Goal: Task Accomplishment & Management: Manage account settings

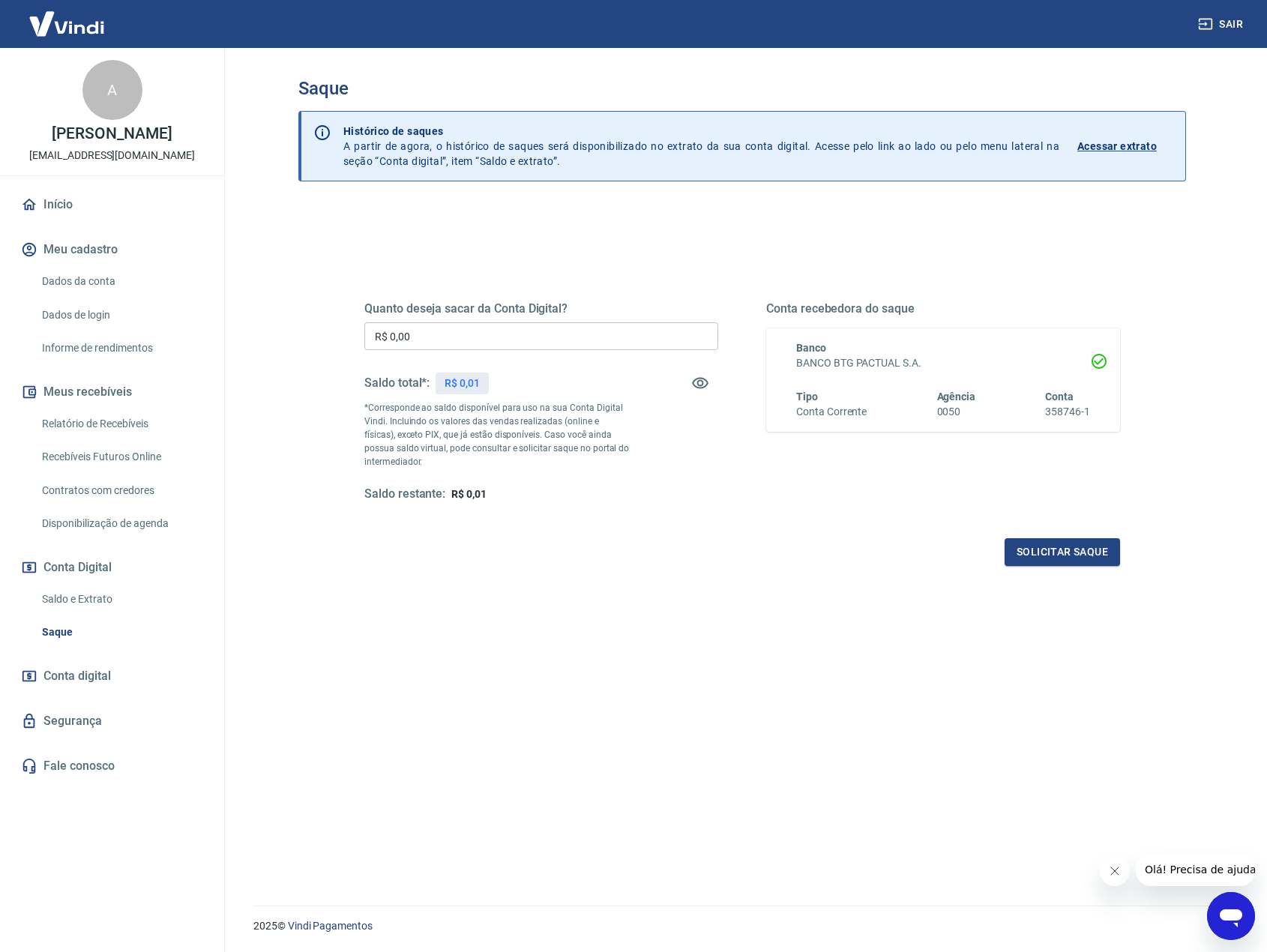
click at [611, 261] on div "Quanto deseja sacar da Conta Digital? R$ 0,00 ​ Saldo total*: R$ 0,01 *Correspo…" at bounding box center [742, 410] width 792 height 349
click at [477, 260] on div "Quanto deseja sacar da Conta Digital? R$ 0,00 ​ Saldo total*: R$ 0,01 *Correspo…" at bounding box center [742, 410] width 792 height 349
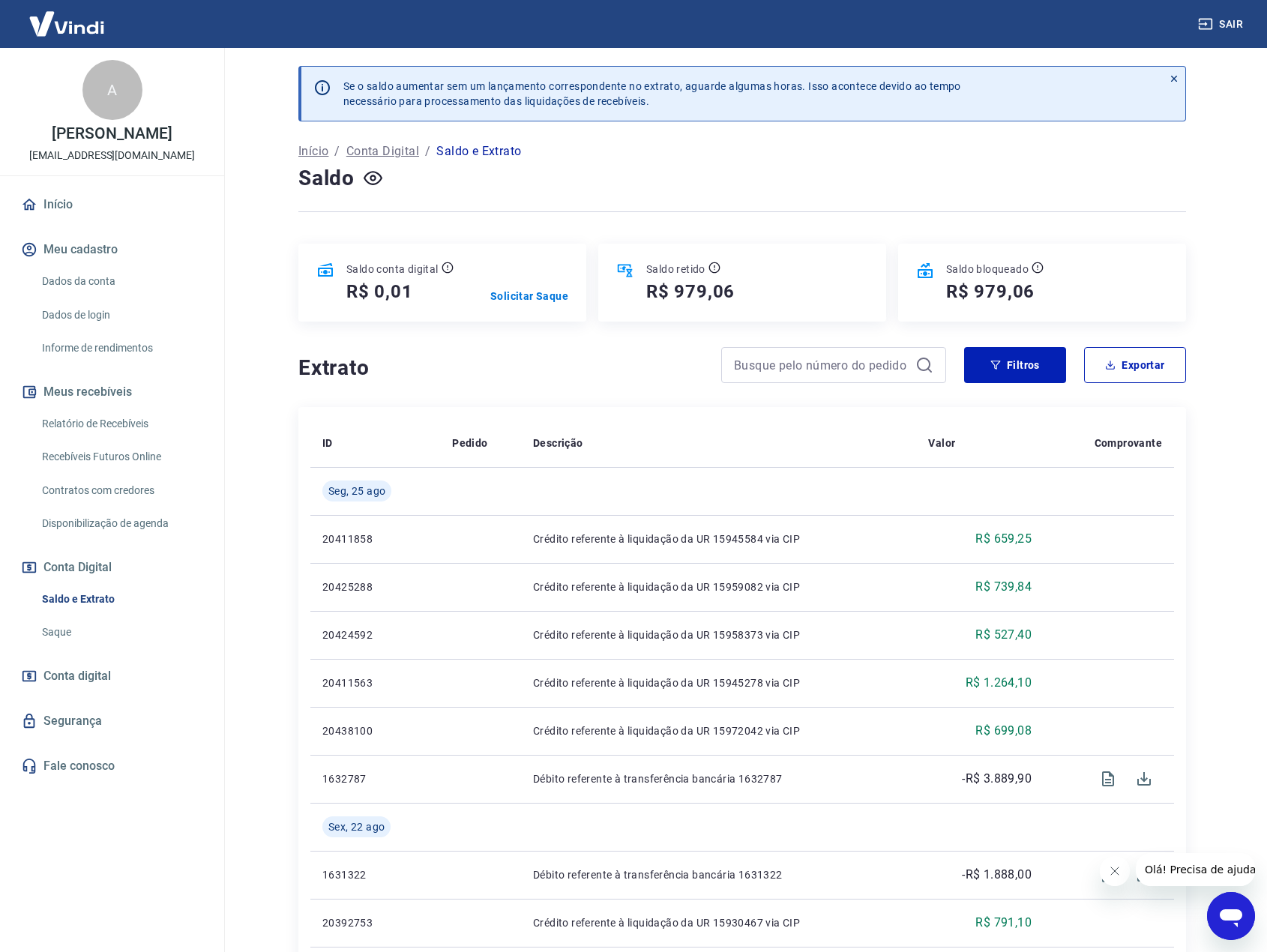
click at [648, 186] on div "Saldo" at bounding box center [742, 178] width 887 height 30
